Goal: Information Seeking & Learning: Learn about a topic

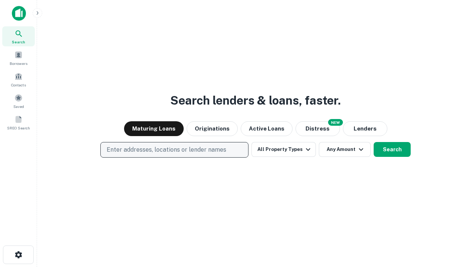
click at [174, 150] on p "Enter addresses, locations or lender names" at bounding box center [167, 149] width 120 height 9
type input "**********"
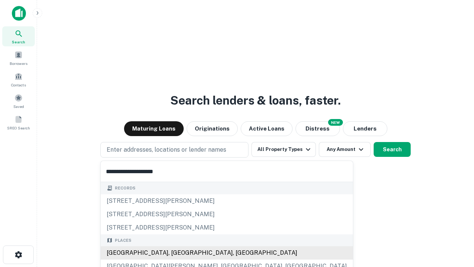
click at [177, 252] on div "[GEOGRAPHIC_DATA], [GEOGRAPHIC_DATA], [GEOGRAPHIC_DATA]" at bounding box center [227, 252] width 252 height 13
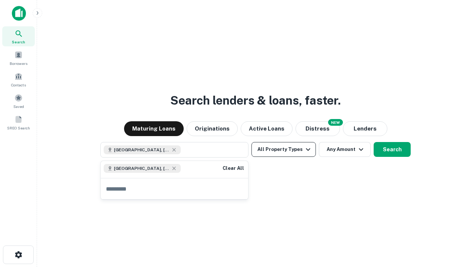
click at [284, 149] on button "All Property Types" at bounding box center [283, 149] width 64 height 15
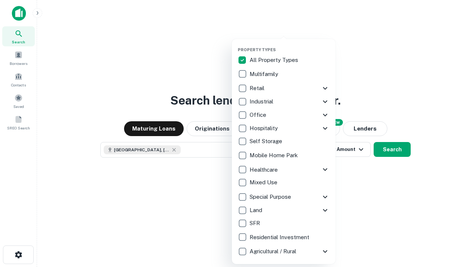
click at [289, 45] on button "button" at bounding box center [290, 45] width 104 height 0
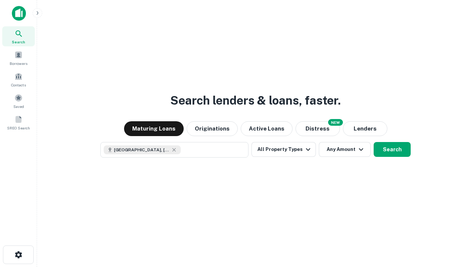
scroll to position [12, 0]
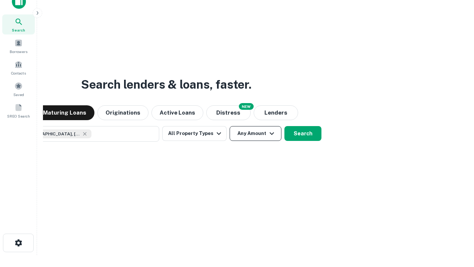
click at [229, 126] on button "Any Amount" at bounding box center [255, 133] width 52 height 15
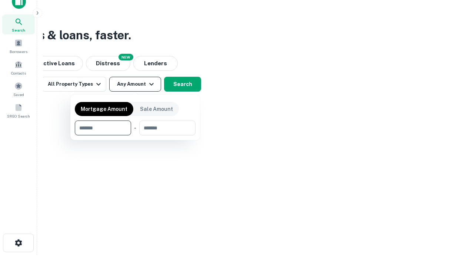
type input "*******"
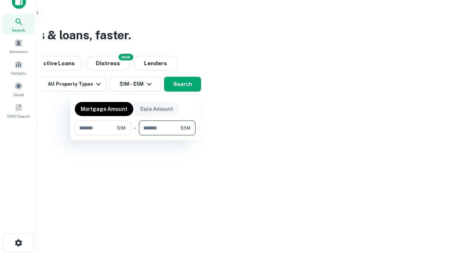
type input "*******"
click at [135, 135] on button "button" at bounding box center [135, 135] width 121 height 0
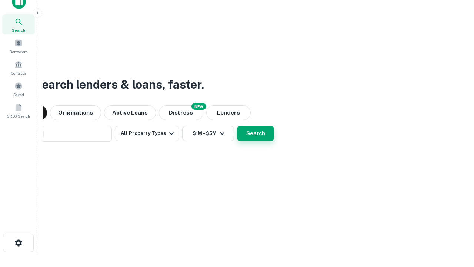
click at [237, 126] on button "Search" at bounding box center [255, 133] width 37 height 15
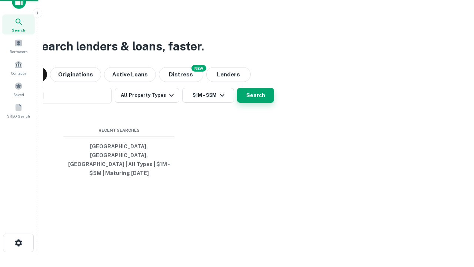
scroll to position [24, 210]
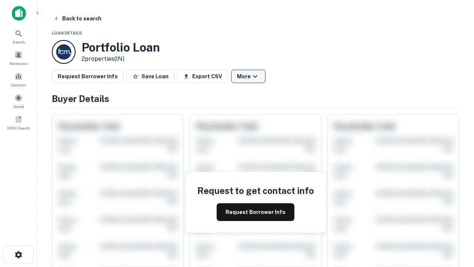
click at [248, 76] on button "More" at bounding box center [248, 76] width 34 height 13
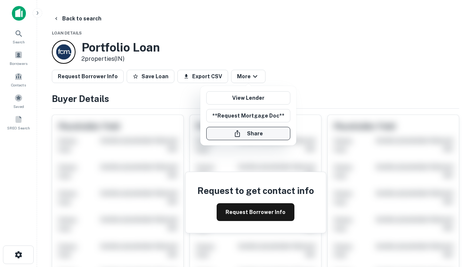
click at [248, 133] on button "Share" at bounding box center [248, 133] width 84 height 13
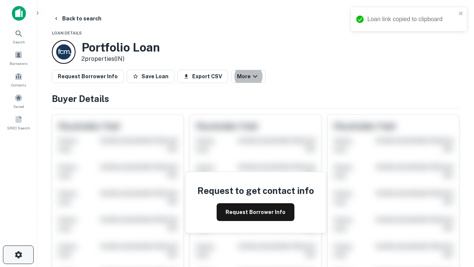
click at [18, 254] on icon "button" at bounding box center [18, 254] width 9 height 9
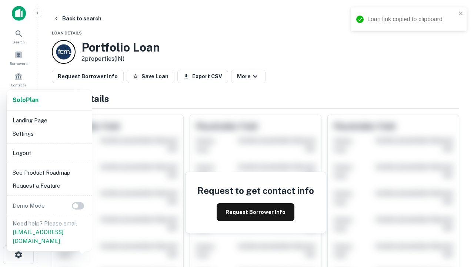
click at [49, 153] on li "Logout" at bounding box center [49, 152] width 79 height 13
